Goal: Find contact information: Find contact information

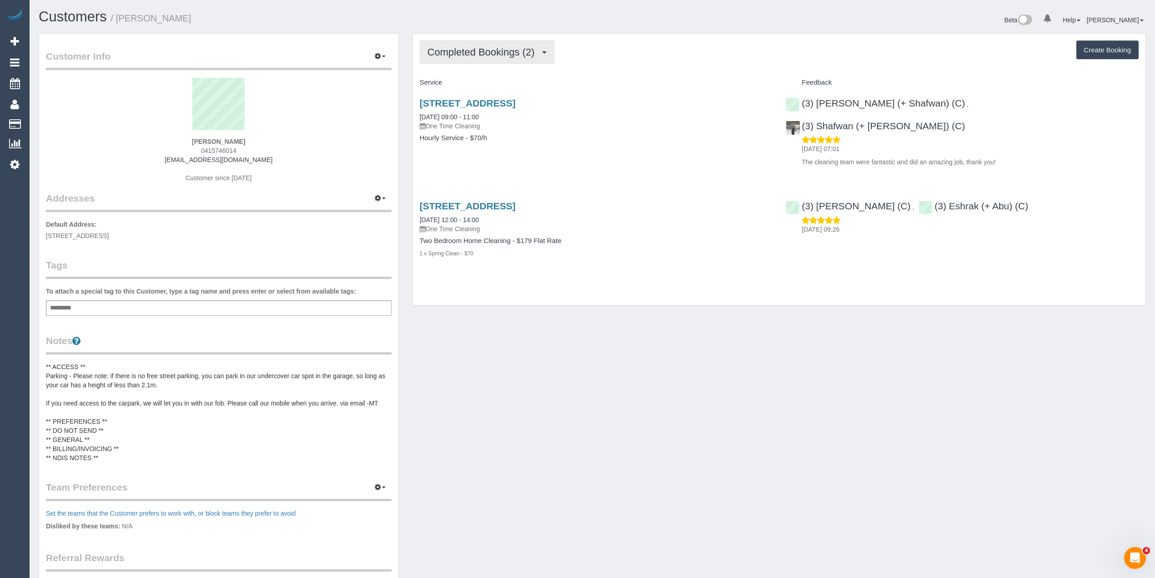
click at [470, 46] on span "Completed Bookings (2)" at bounding box center [483, 51] width 112 height 11
click at [215, 149] on span "0415746014" at bounding box center [218, 150] width 35 height 7
copy span "0415746014"
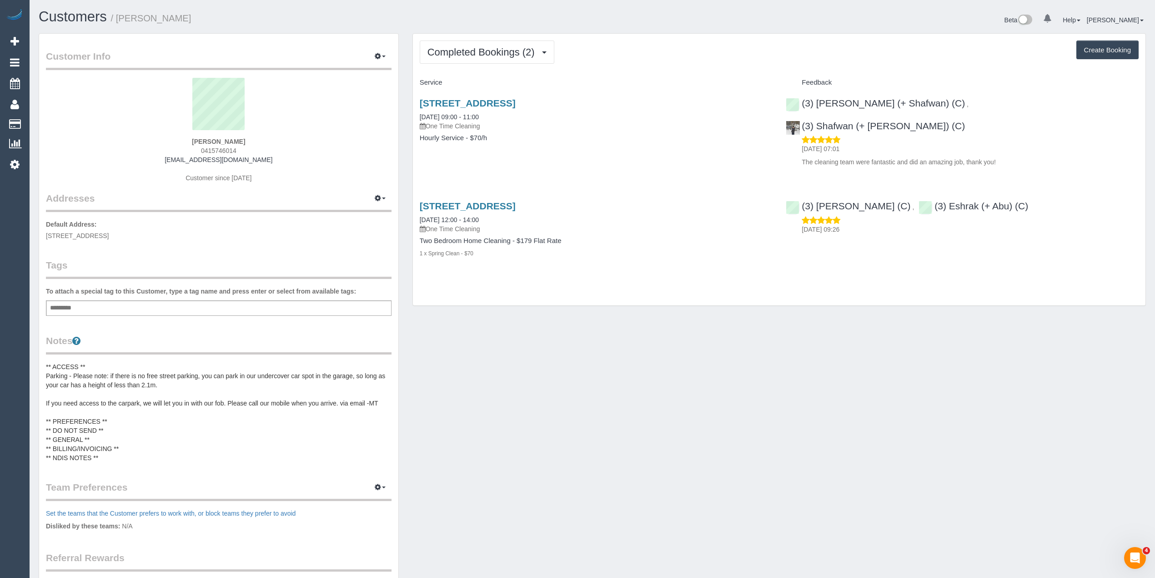
drag, startPoint x: 270, startPoint y: 160, endPoint x: 172, endPoint y: 162, distance: 97.8
click at [172, 162] on div "[PERSON_NAME] 0415746014 [EMAIL_ADDRESS][DOMAIN_NAME] Customer since [DATE]" at bounding box center [219, 135] width 346 height 114
copy link "[EMAIL_ADDRESS][DOMAIN_NAME]"
